Goal: Check status: Check status

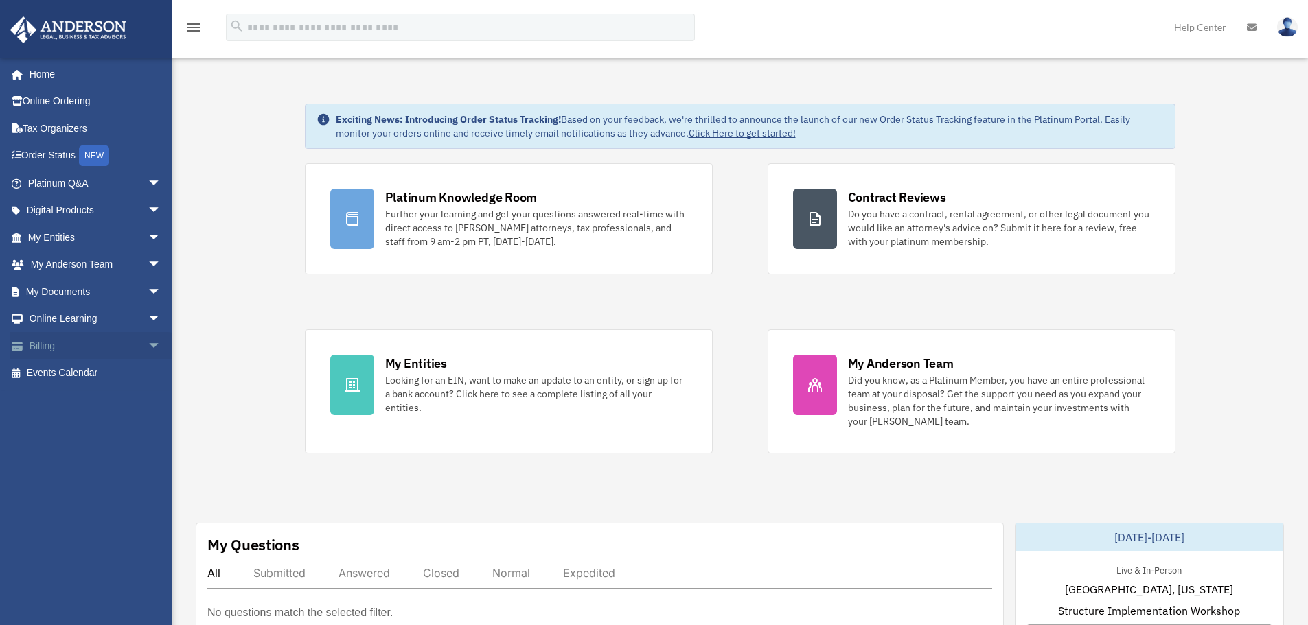
click at [148, 347] on span "arrow_drop_down" at bounding box center [161, 346] width 27 height 28
click at [148, 347] on span "arrow_drop_up" at bounding box center [161, 346] width 27 height 28
click at [734, 300] on div "Platinum Knowledge Room Further your learning and get your questions answered r…" at bounding box center [740, 308] width 870 height 290
click at [731, 297] on div "Platinum Knowledge Room Further your learning and get your questions answered r…" at bounding box center [740, 308] width 870 height 290
click at [739, 297] on div "Platinum Knowledge Room Further your learning and get your questions answered r…" at bounding box center [740, 308] width 870 height 290
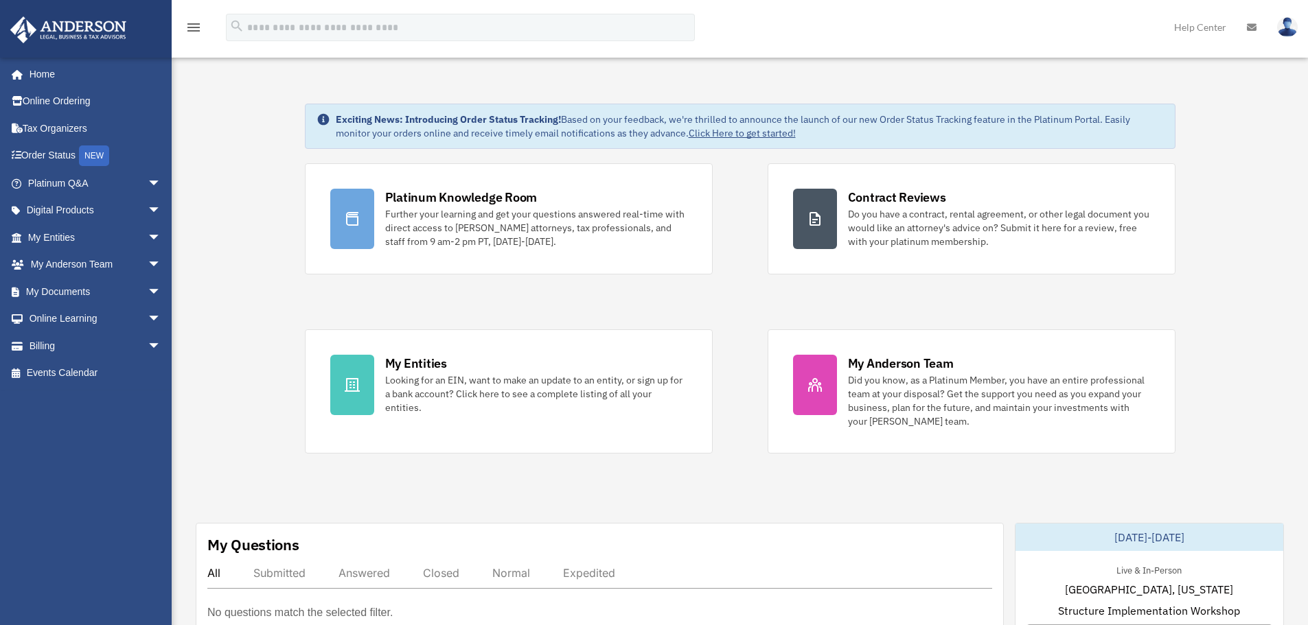
click at [723, 295] on div "Platinum Knowledge Room Further your learning and get your questions answered r…" at bounding box center [740, 308] width 870 height 290
click at [730, 300] on div "Platinum Knowledge Room Further your learning and get your questions answered r…" at bounding box center [740, 308] width 870 height 290
click at [732, 302] on div "Platinum Knowledge Room Further your learning and get your questions answered r…" at bounding box center [740, 308] width 870 height 290
drag, startPoint x: 336, startPoint y: 118, endPoint x: 560, endPoint y: 121, distance: 223.8
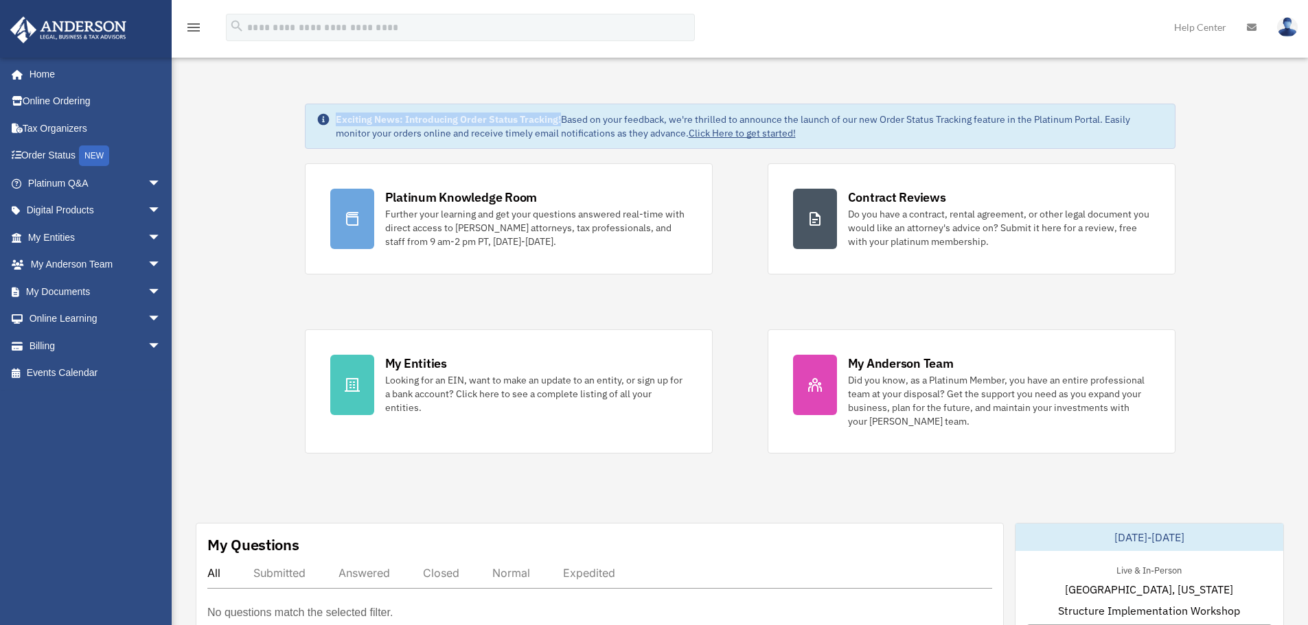
click at [560, 121] on strong "Exciting News: Introducing Order Status Tracking!" at bounding box center [448, 119] width 225 height 12
click at [500, 124] on strong "Exciting News: Introducing Order Status Tracking!" at bounding box center [448, 119] width 225 height 12
drag, startPoint x: 333, startPoint y: 118, endPoint x: 687, endPoint y: 137, distance: 354.7
click at [687, 137] on div "Exciting News: Introducing Order Status Tracking! Based on your feedback, we're…" at bounding box center [740, 126] width 870 height 45
click at [752, 327] on div "Platinum Knowledge Room Further your learning and get your questions answered r…" at bounding box center [740, 308] width 870 height 290
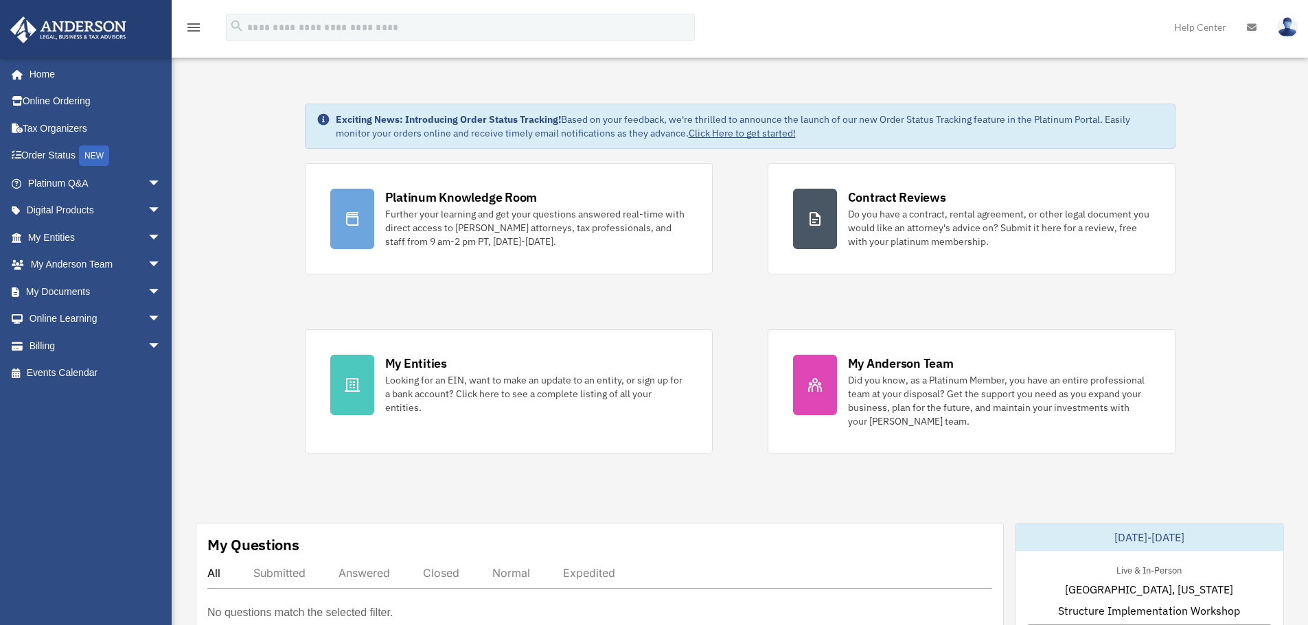
click at [736, 301] on div "Platinum Knowledge Room Further your learning and get your questions answered r…" at bounding box center [740, 308] width 870 height 290
click at [735, 298] on div "Platinum Knowledge Room Further your learning and get your questions answered r…" at bounding box center [740, 308] width 870 height 290
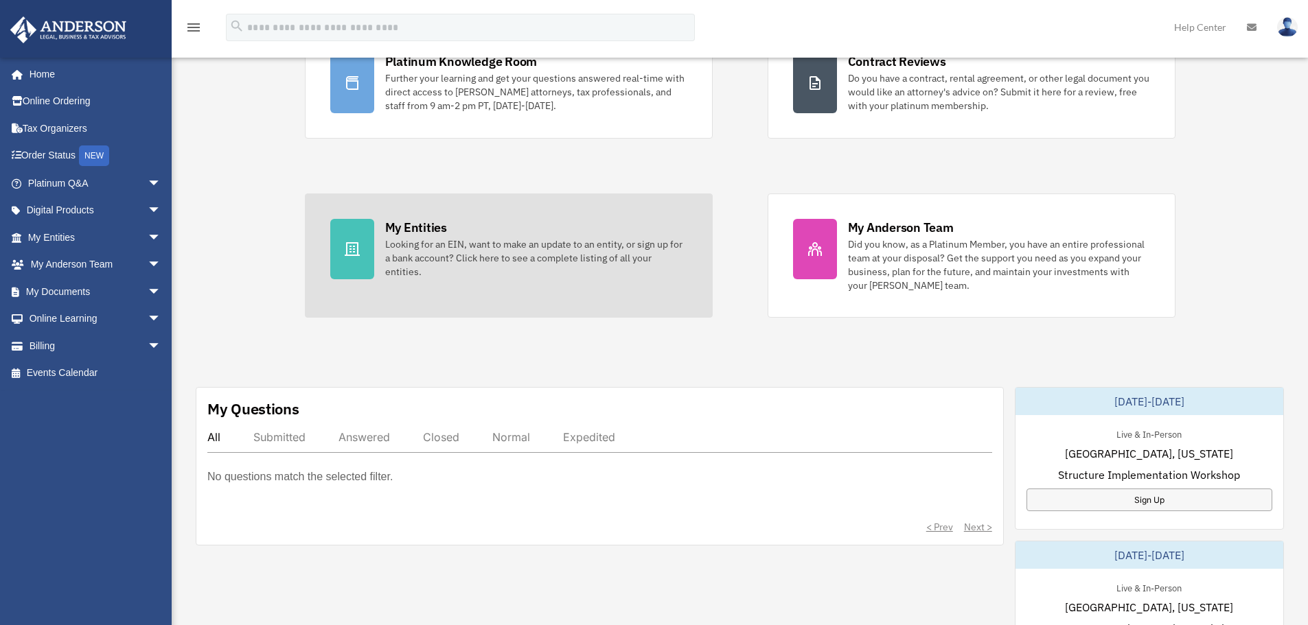
scroll to position [137, 0]
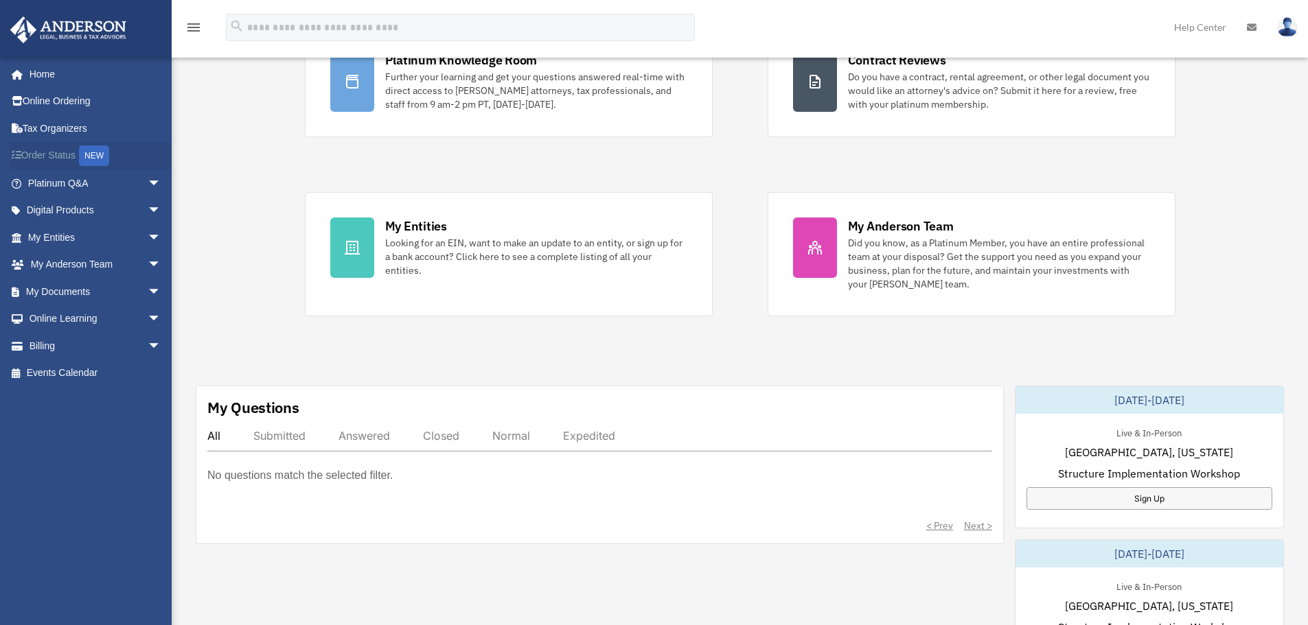
click at [64, 159] on link "Order Status NEW" at bounding box center [96, 156] width 172 height 28
click at [71, 76] on link "Home" at bounding box center [96, 73] width 172 height 27
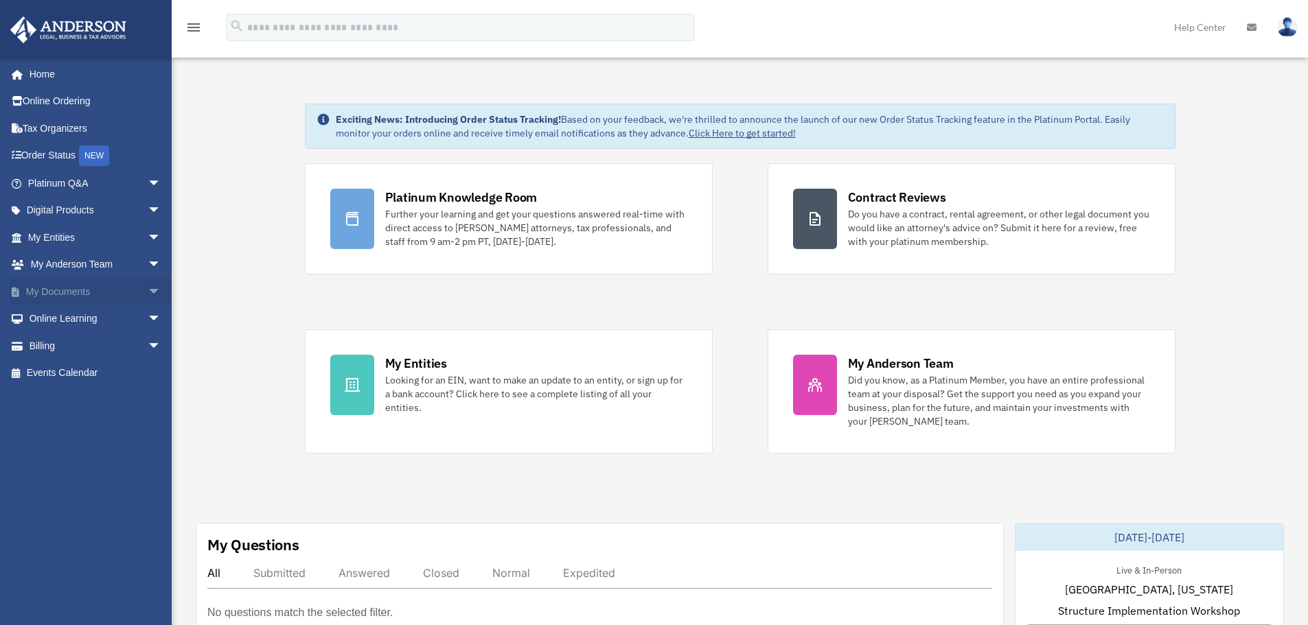
click at [148, 292] on span "arrow_drop_down" at bounding box center [161, 292] width 27 height 28
click at [148, 421] on span "arrow_drop_down" at bounding box center [161, 428] width 27 height 28
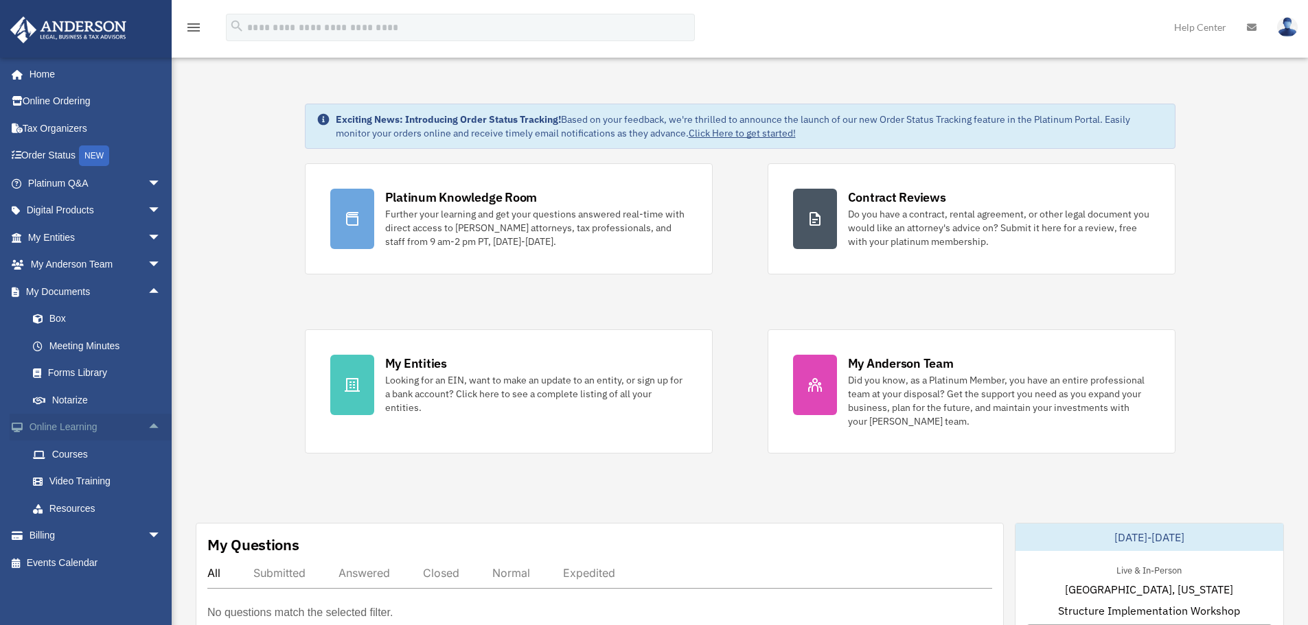
scroll to position [1, 0]
click at [148, 530] on span "arrow_drop_down" at bounding box center [161, 536] width 27 height 28
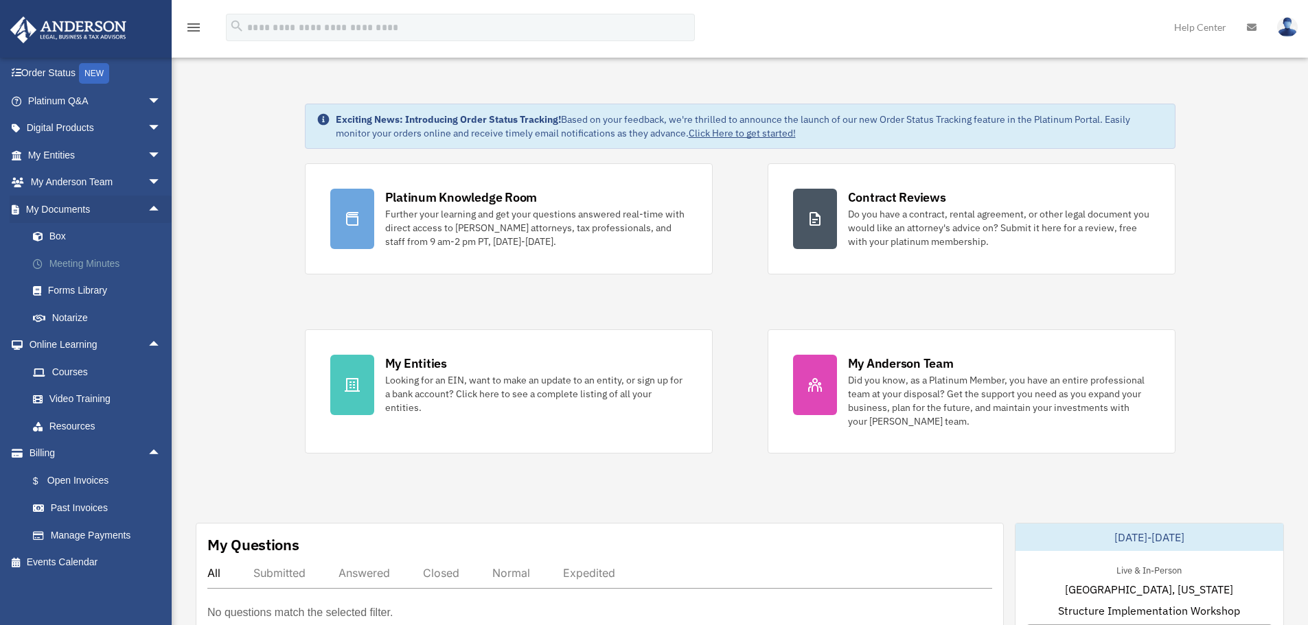
scroll to position [0, 0]
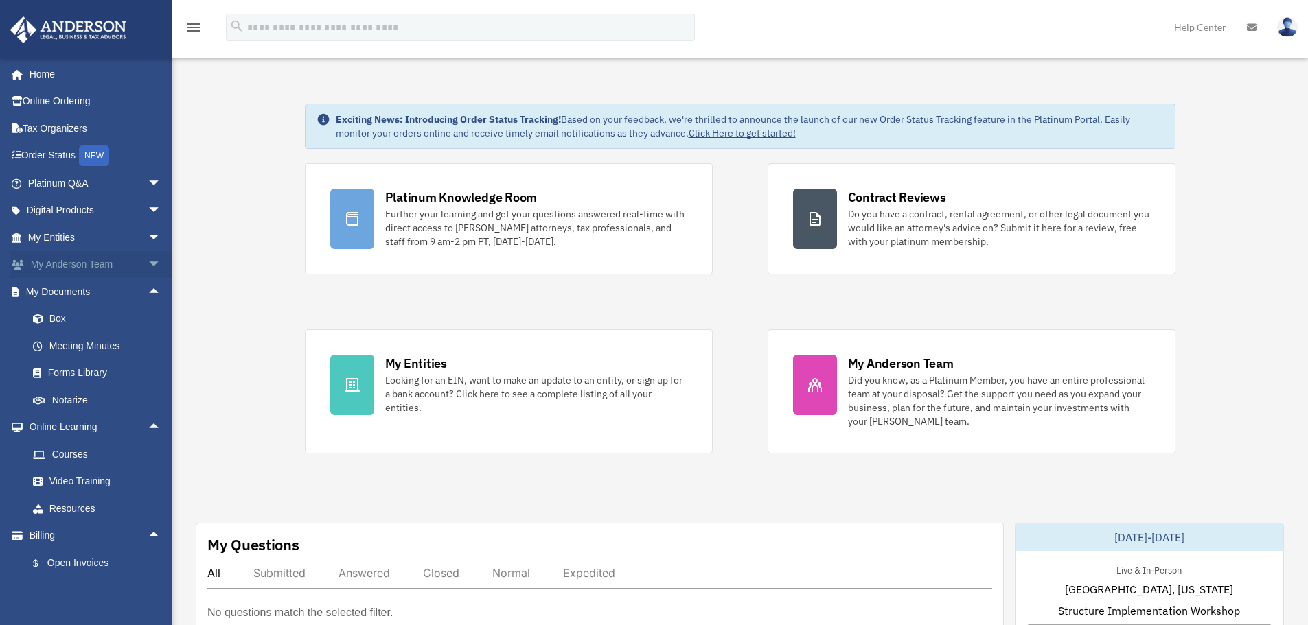
click at [148, 267] on span "arrow_drop_down" at bounding box center [161, 265] width 27 height 28
click at [148, 244] on span "arrow_drop_down" at bounding box center [161, 238] width 27 height 28
click at [148, 213] on span "arrow_drop_down" at bounding box center [161, 211] width 27 height 28
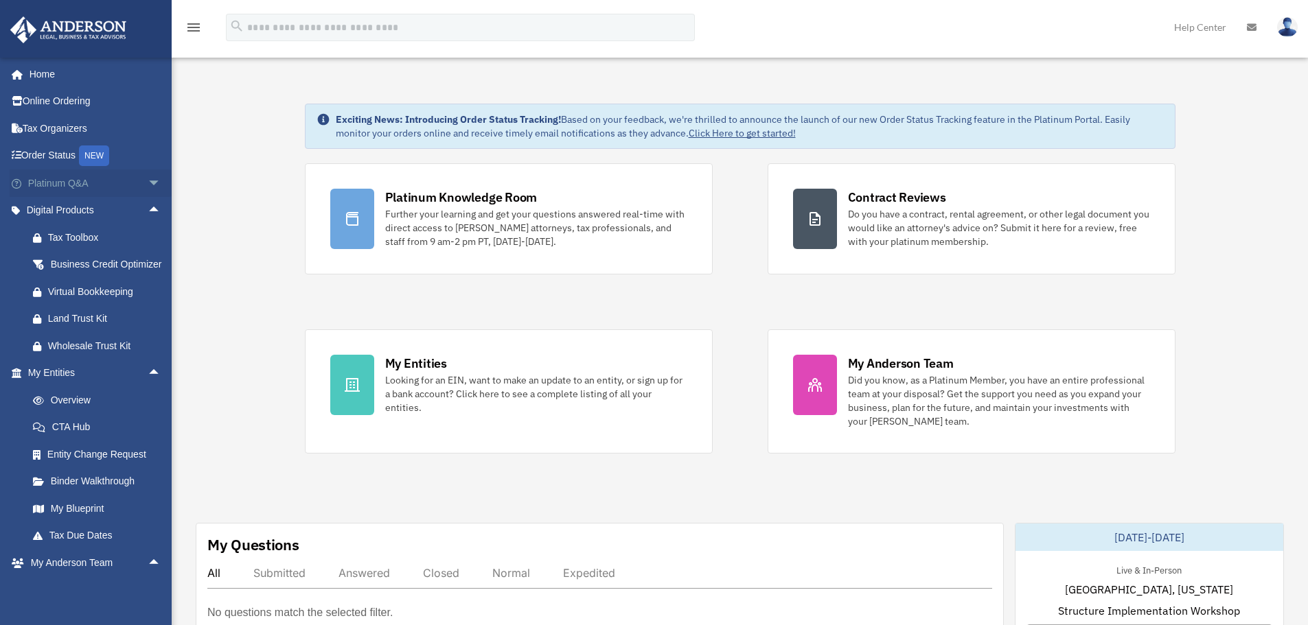
click at [149, 183] on span "arrow_drop_down" at bounding box center [161, 184] width 27 height 28
